Goal: Transaction & Acquisition: Purchase product/service

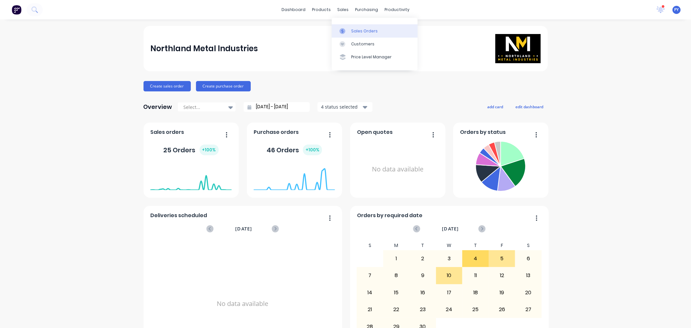
click at [357, 29] on div "Sales Orders" at bounding box center [364, 31] width 27 height 6
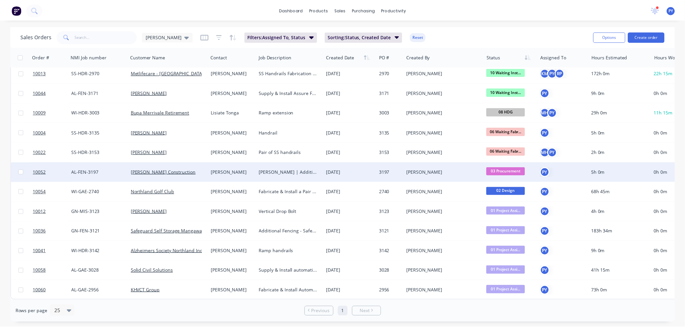
scroll to position [46, 0]
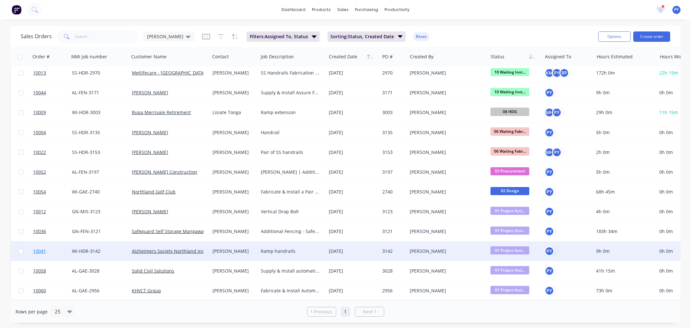
click at [37, 248] on span "10041" at bounding box center [39, 251] width 13 height 6
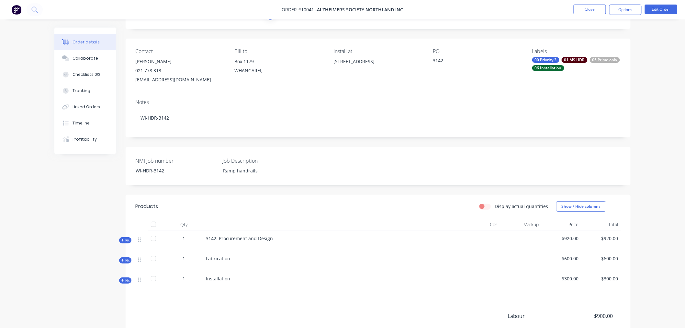
scroll to position [36, 0]
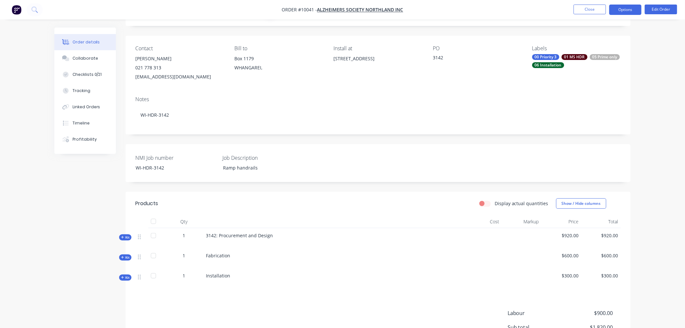
click at [625, 10] on button "Options" at bounding box center [626, 10] width 32 height 10
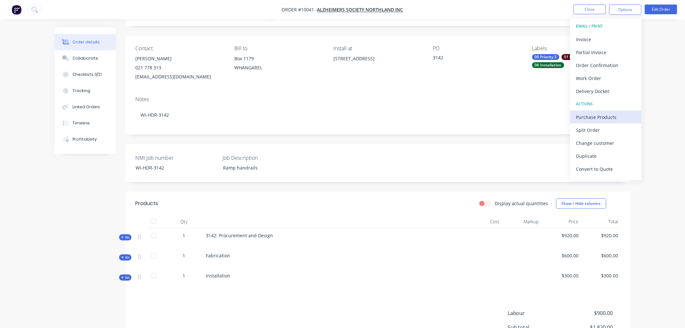
click at [593, 117] on div "Purchase Products" at bounding box center [607, 116] width 60 height 9
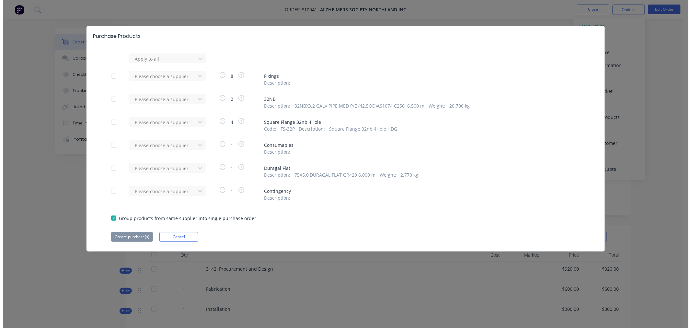
scroll to position [0, 0]
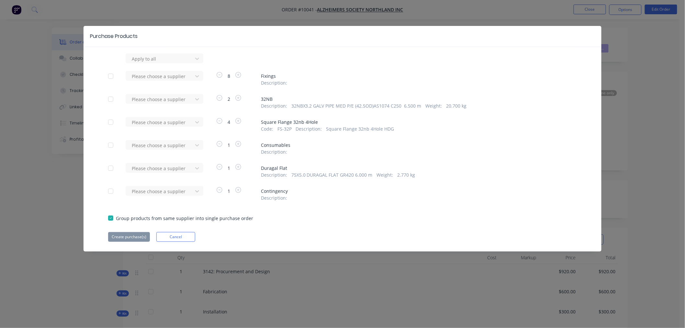
click at [111, 121] on div at bounding box center [110, 122] width 13 height 13
click at [198, 121] on icon at bounding box center [197, 122] width 6 height 6
type input "edge"
click at [138, 147] on div "Edgesmith Ltd" at bounding box center [165, 146] width 78 height 12
click at [127, 235] on button "Create purchase(s)" at bounding box center [129, 237] width 42 height 10
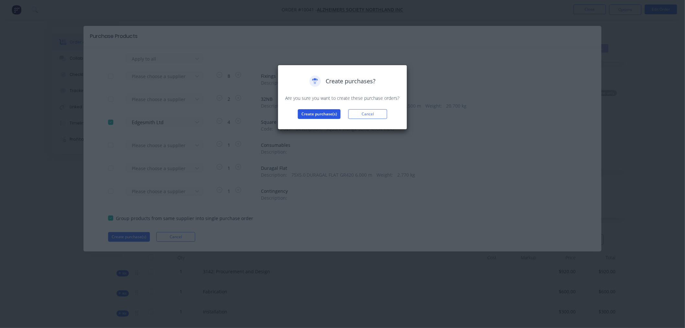
click at [318, 114] on button "Create purchase(s)" at bounding box center [319, 114] width 43 height 10
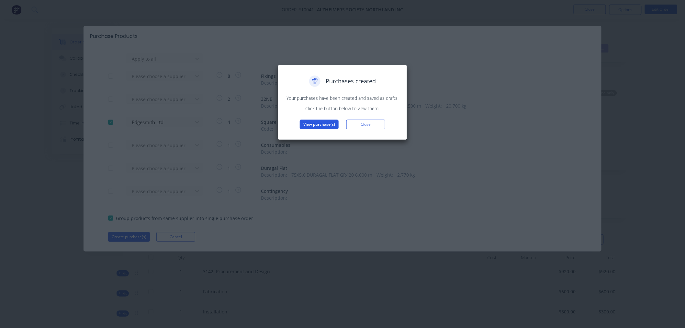
click at [316, 125] on button "View purchase(s)" at bounding box center [319, 125] width 39 height 10
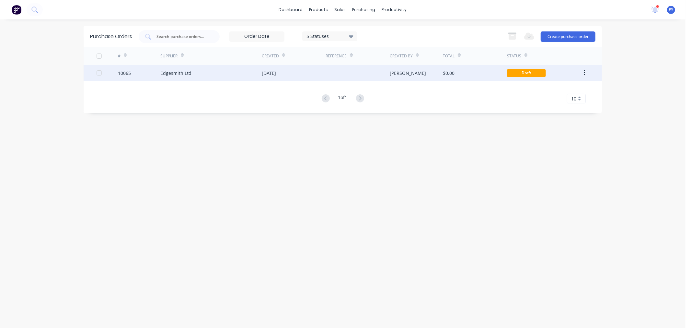
click at [517, 73] on div "Draft" at bounding box center [526, 73] width 39 height 8
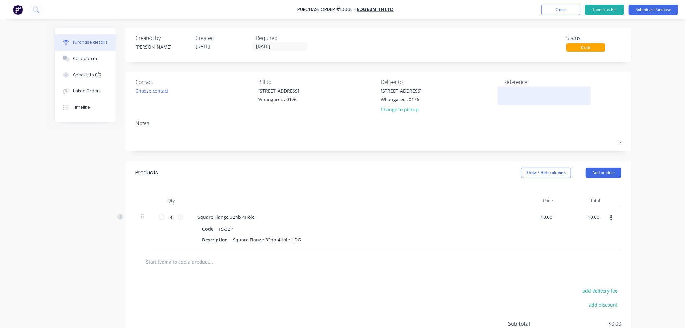
click at [508, 92] on textarea at bounding box center [543, 94] width 81 height 15
type textarea "3142"
type textarea "x"
type textarea "3142"
click at [257, 46] on input "[DATE]" at bounding box center [280, 47] width 54 height 8
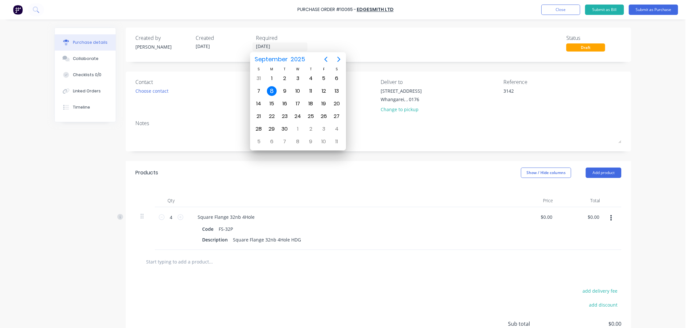
type input "[DATE]"
click at [435, 212] on div "Square Flange 32nb 4Hole Code FS-32P Description Square Flange 32nb 4Hole HDG" at bounding box center [349, 228] width 324 height 43
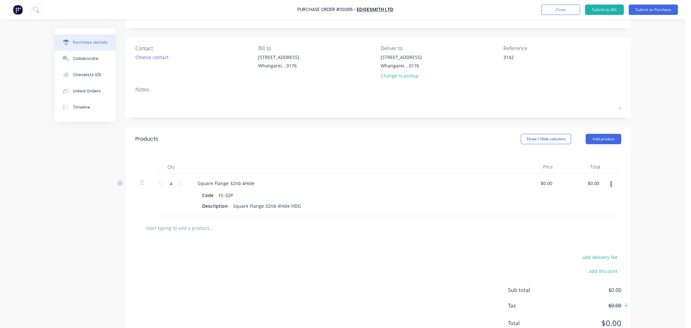
scroll to position [36, 0]
drag, startPoint x: 232, startPoint y: 193, endPoint x: 215, endPoint y: 193, distance: 16.5
click at [216, 193] on div "FS-32P" at bounding box center [225, 192] width 19 height 9
type textarea "x"
paste div
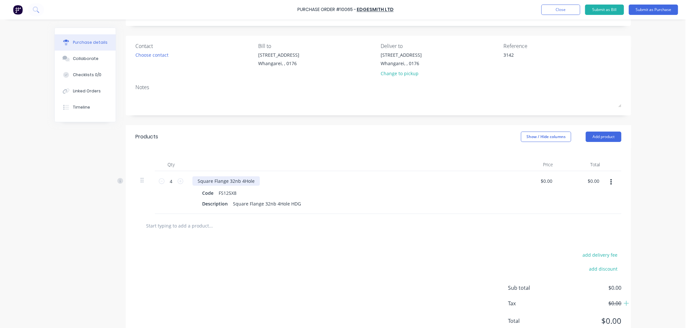
type textarea "x"
drag, startPoint x: 250, startPoint y: 180, endPoint x: 226, endPoint y: 182, distance: 24.0
click at [226, 182] on div "Square Flange 32nb 4Hole" at bounding box center [225, 180] width 67 height 9
drag, startPoint x: 296, startPoint y: 203, endPoint x: 228, endPoint y: 205, distance: 68.4
click at [230, 205] on div "Square Flange 32nb 4Hole HDG" at bounding box center [266, 203] width 73 height 9
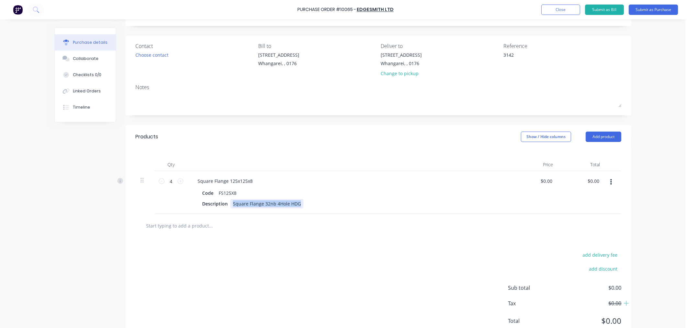
click at [283, 203] on div "Square Flange 32nb 4Hole HDG" at bounding box center [266, 203] width 73 height 9
type textarea "x"
drag, startPoint x: 286, startPoint y: 203, endPoint x: 261, endPoint y: 205, distance: 25.0
click at [261, 205] on div "Square Flange 32nb 4Hole HDG" at bounding box center [266, 203] width 73 height 9
click at [179, 253] on div "add delivery fee add discount Sub total $0.00 Tax $0.00 Total $0.00" at bounding box center [378, 290] width 505 height 107
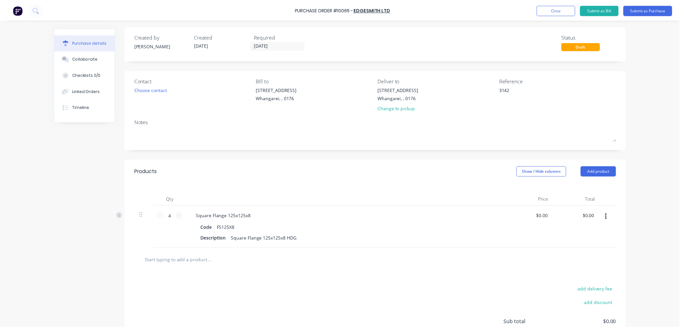
scroll to position [0, 0]
click at [652, 8] on button "Submit as Purchase" at bounding box center [653, 10] width 49 height 10
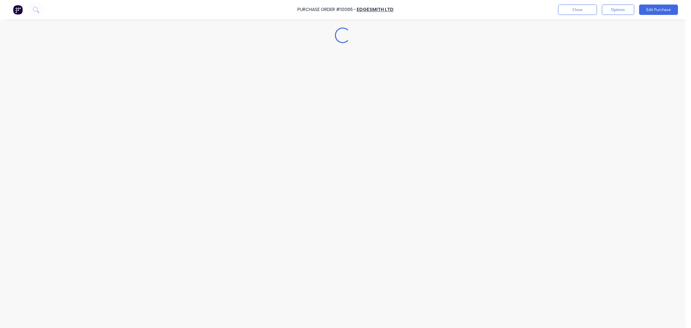
type textarea "x"
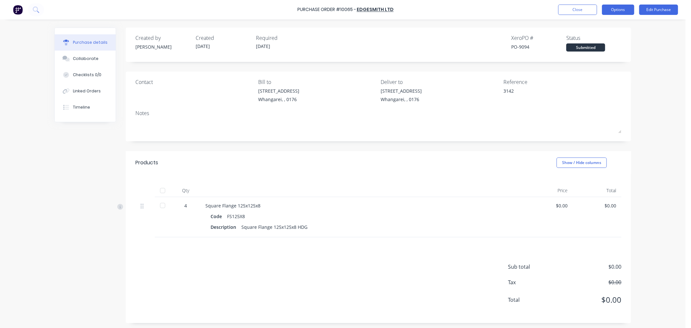
click at [620, 9] on button "Options" at bounding box center [618, 10] width 32 height 10
click at [82, 59] on div "Collaborate" at bounding box center [86, 59] width 26 height 6
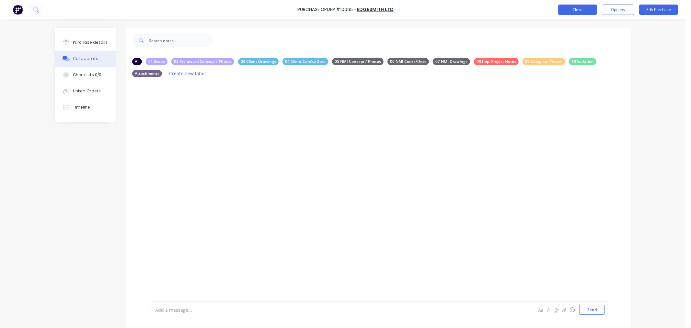
click at [585, 8] on button "Close" at bounding box center [577, 10] width 39 height 10
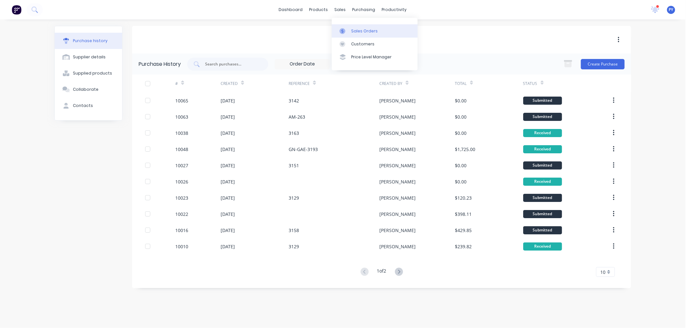
click at [361, 31] on div "Sales Orders" at bounding box center [364, 31] width 27 height 6
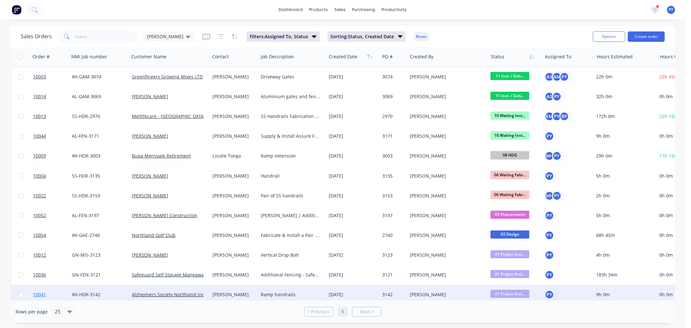
click at [42, 295] on span "10041" at bounding box center [39, 294] width 13 height 6
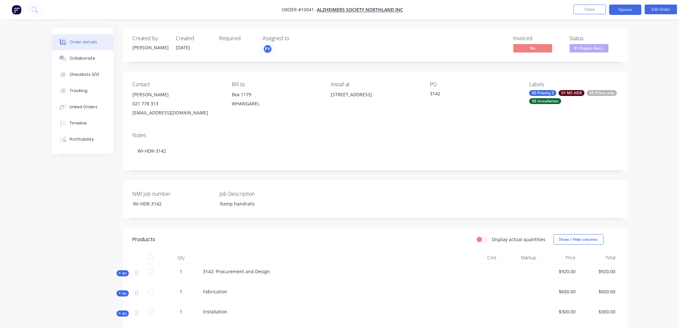
click at [632, 8] on button "Options" at bounding box center [626, 10] width 32 height 10
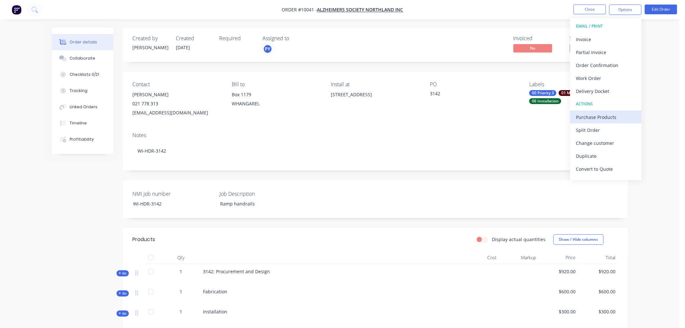
click at [608, 117] on div "Purchase Products" at bounding box center [607, 116] width 60 height 9
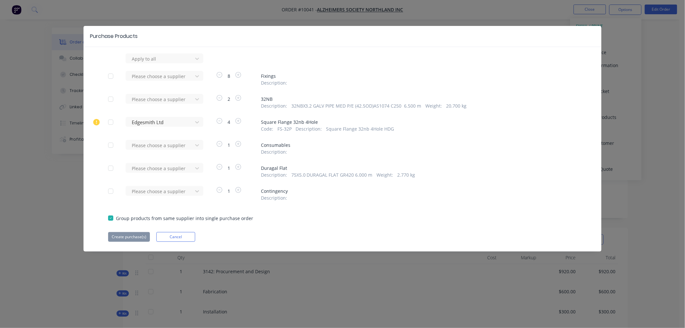
click at [110, 98] on div at bounding box center [110, 99] width 13 height 13
click at [142, 98] on div at bounding box center [160, 99] width 58 height 8
type input "vulcan"
click at [144, 133] on div "Vulcan Steel" at bounding box center [165, 135] width 78 height 12
click at [220, 98] on icon "button" at bounding box center [220, 98] width 6 height 6
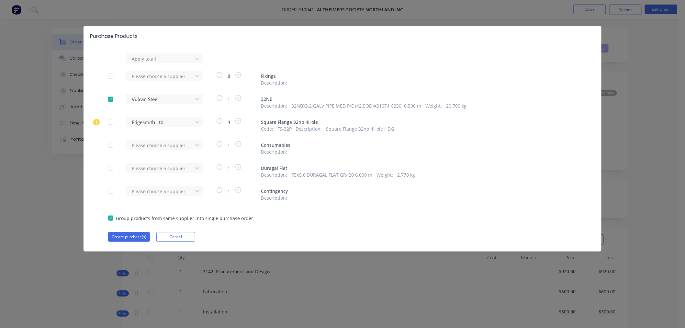
click at [111, 169] on div at bounding box center [110, 168] width 13 height 13
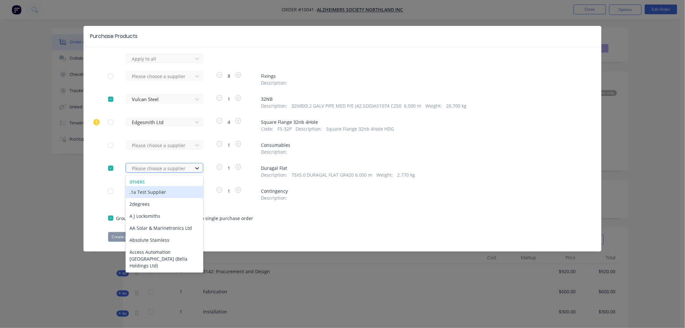
click at [196, 168] on icon at bounding box center [197, 168] width 4 height 2
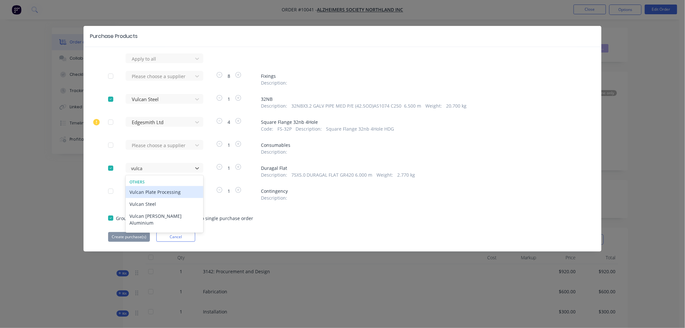
type input "vulcan"
click at [144, 206] on div "Vulcan Steel" at bounding box center [165, 204] width 78 height 12
click at [125, 237] on button "Create purchase(s)" at bounding box center [129, 237] width 42 height 10
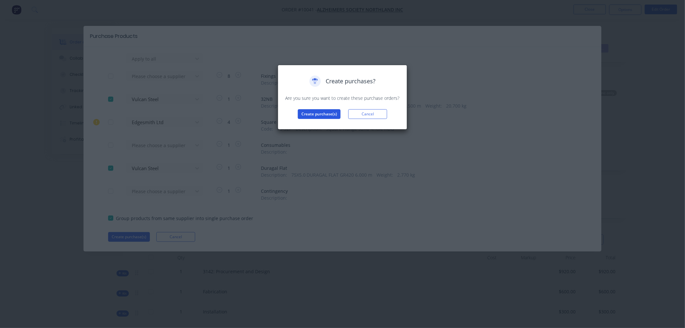
click at [316, 115] on button "Create purchase(s)" at bounding box center [319, 114] width 43 height 10
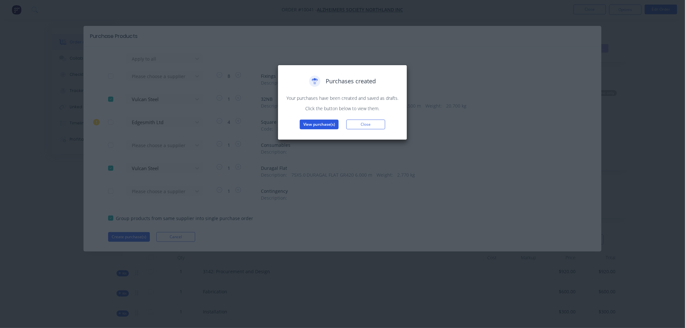
click at [317, 125] on button "View purchase(s)" at bounding box center [319, 125] width 39 height 10
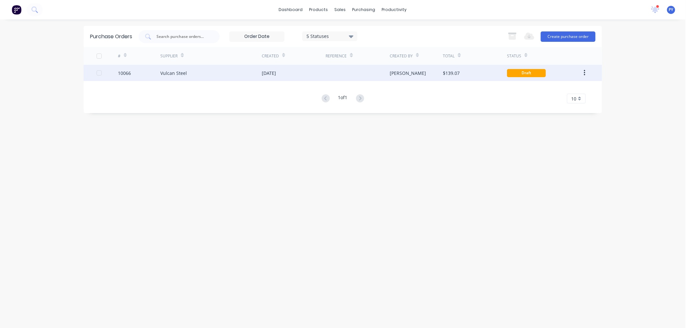
click at [174, 72] on div "Vulcan Steel" at bounding box center [173, 73] width 27 height 7
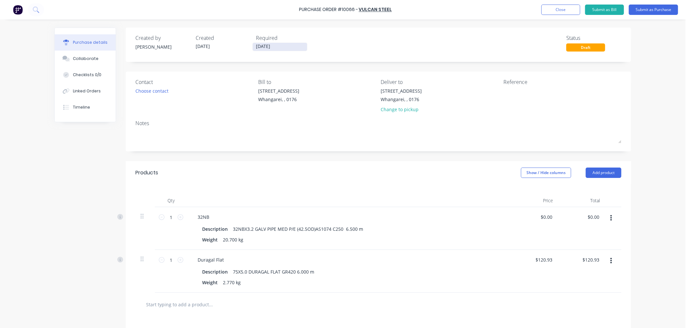
click at [258, 46] on input "[DATE]" at bounding box center [280, 47] width 54 height 8
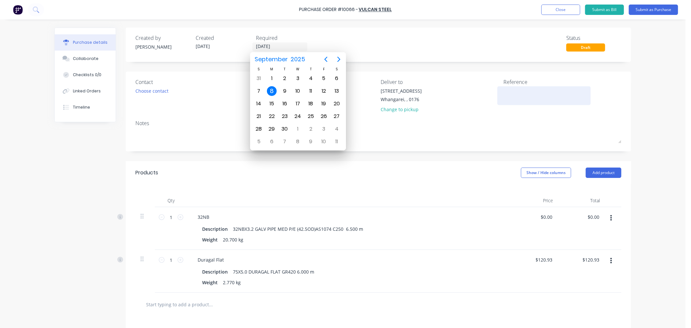
type input "[DATE]"
click at [509, 93] on textarea at bounding box center [543, 94] width 81 height 15
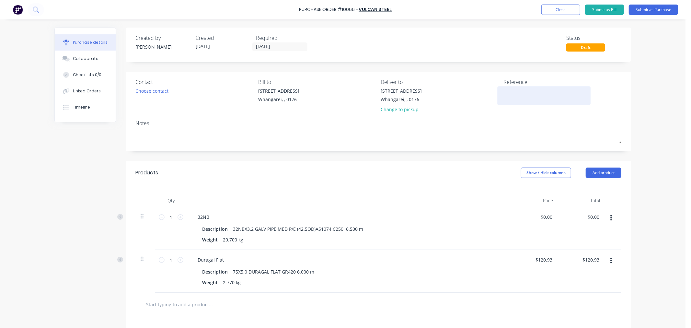
click at [509, 93] on textarea at bounding box center [543, 94] width 81 height 15
type textarea "3142"
type textarea "x"
type textarea "3142"
click at [651, 9] on button "Submit as Purchase" at bounding box center [653, 10] width 49 height 10
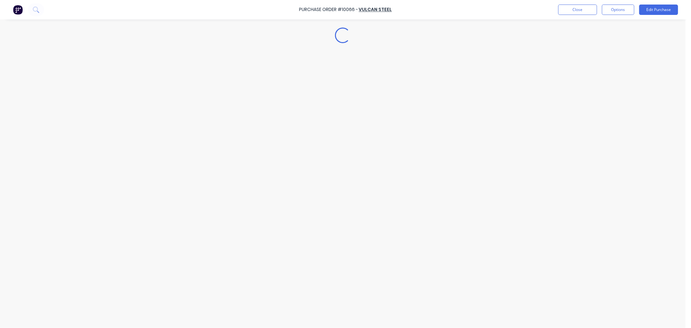
type textarea "x"
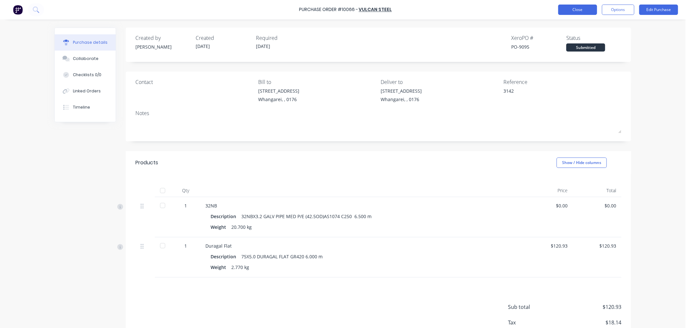
click at [578, 11] on button "Close" at bounding box center [577, 10] width 39 height 10
